Goal: Find specific page/section: Find specific page/section

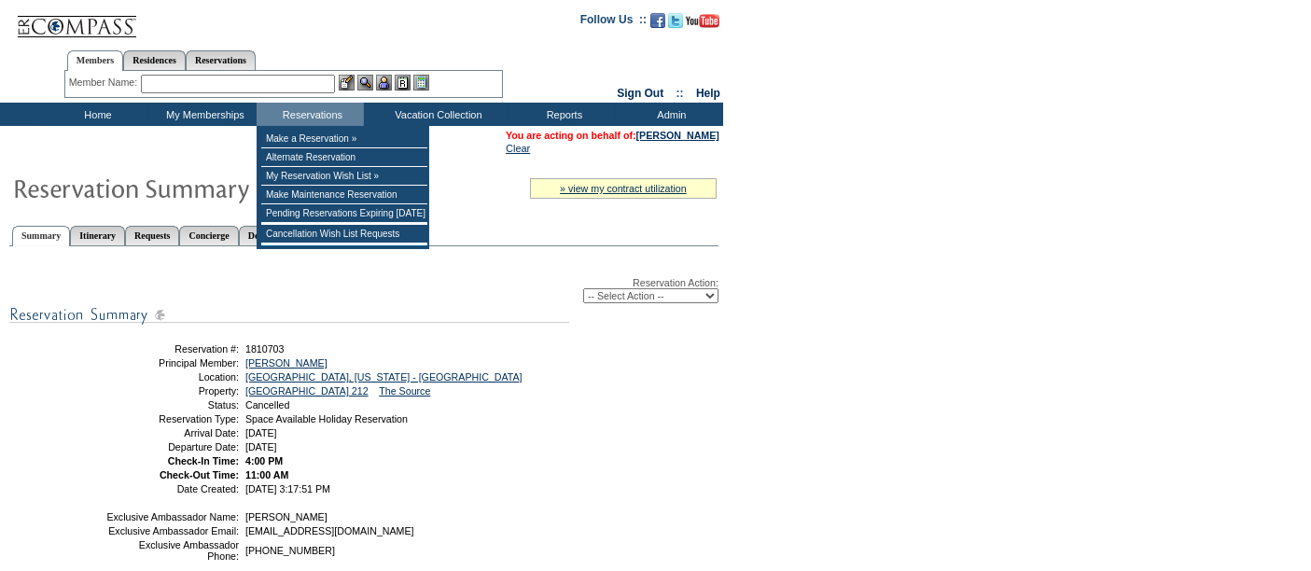
click at [297, 87] on input "text" at bounding box center [238, 84] width 194 height 19
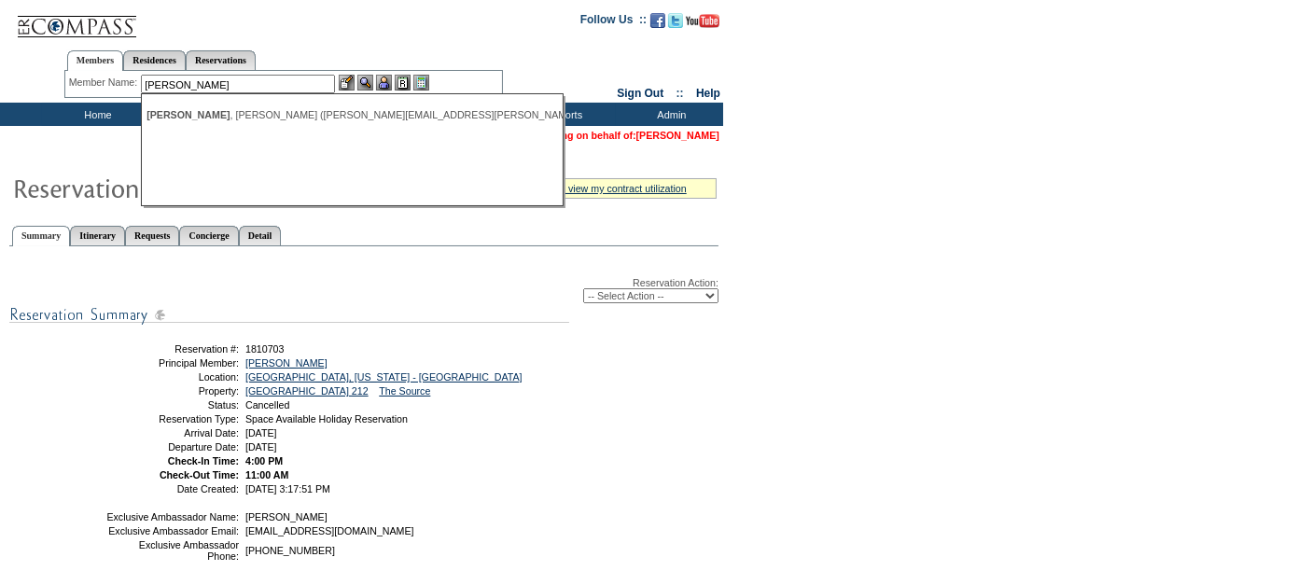
type input "morey"
click at [713, 137] on link "[PERSON_NAME]" at bounding box center [677, 135] width 83 height 11
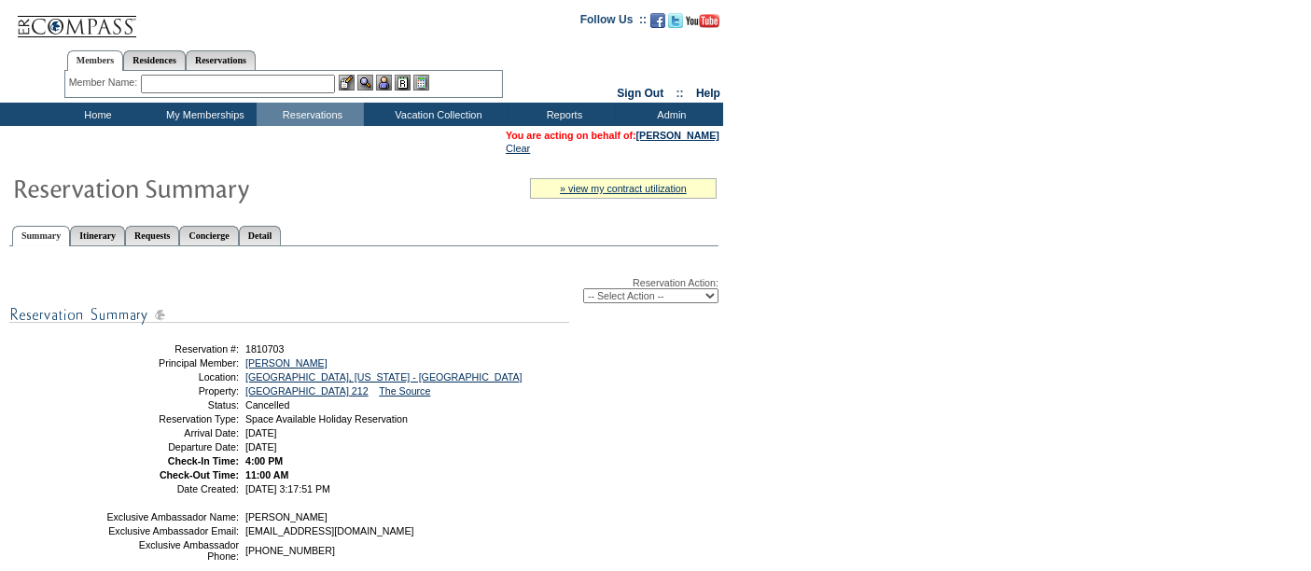
scroll to position [237, 0]
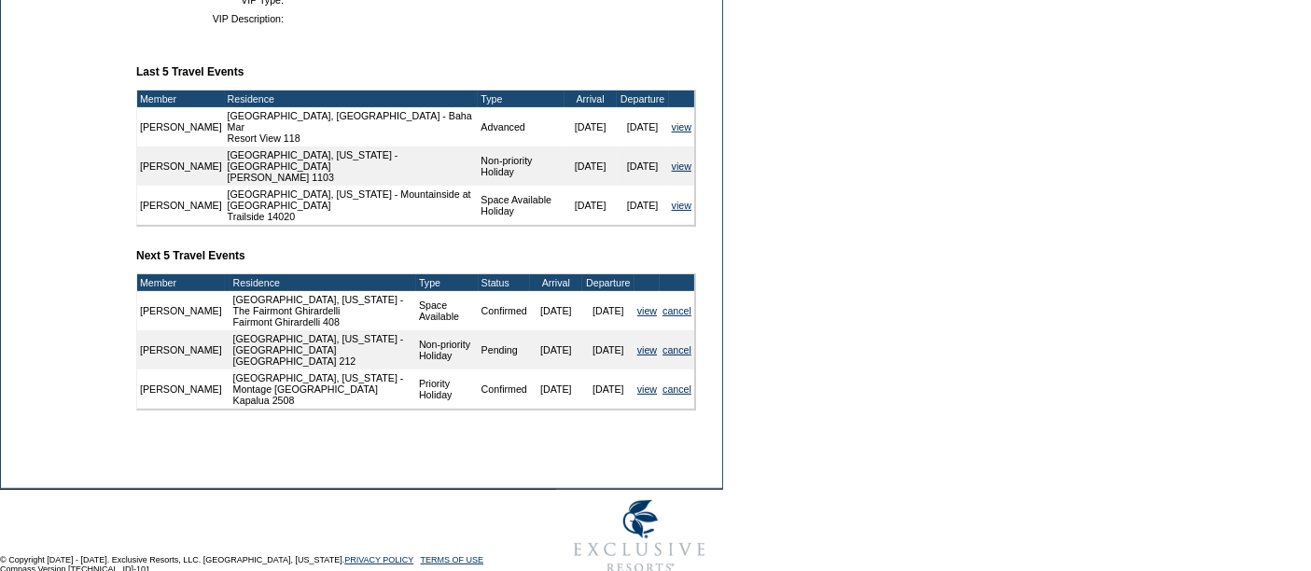
scroll to position [698, 0]
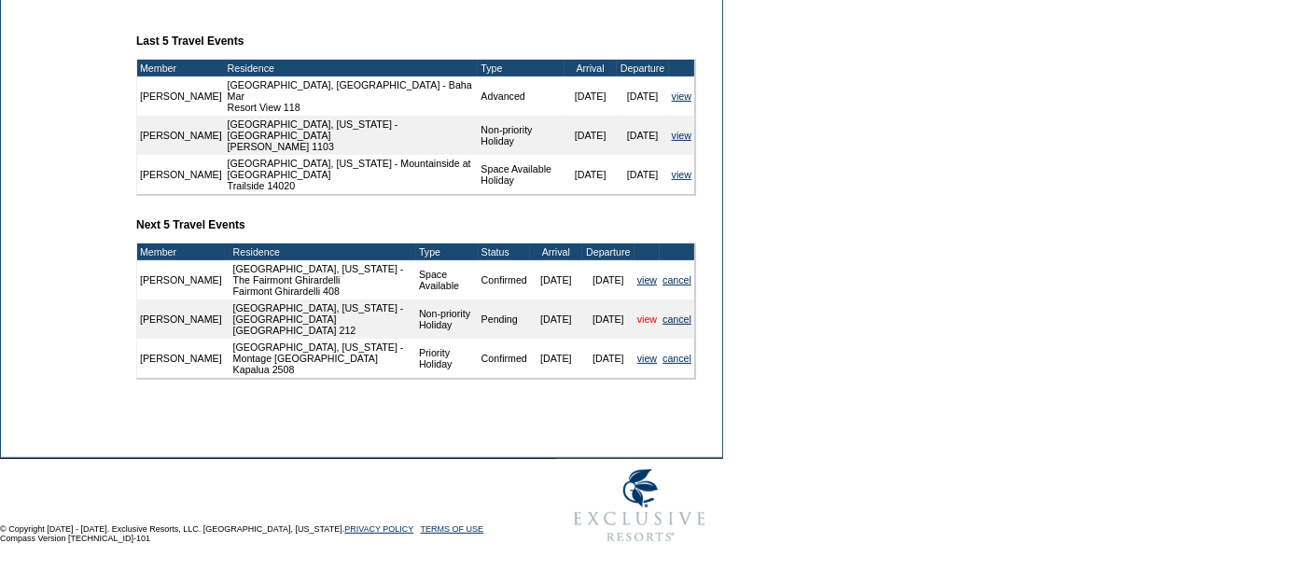
click at [639, 313] on link "view" at bounding box center [647, 318] width 20 height 11
